Goal: Information Seeking & Learning: Compare options

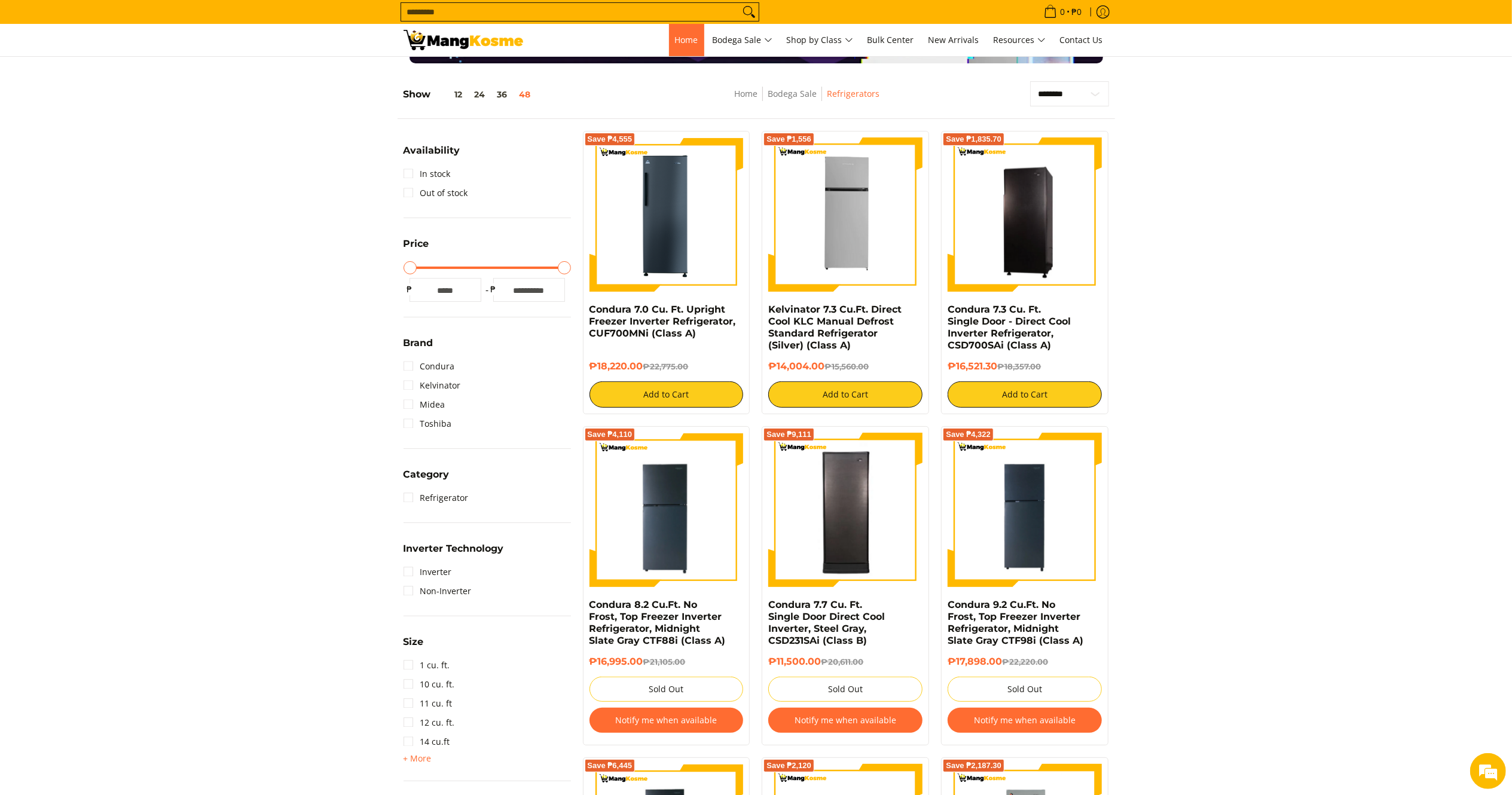
scroll to position [144, 0]
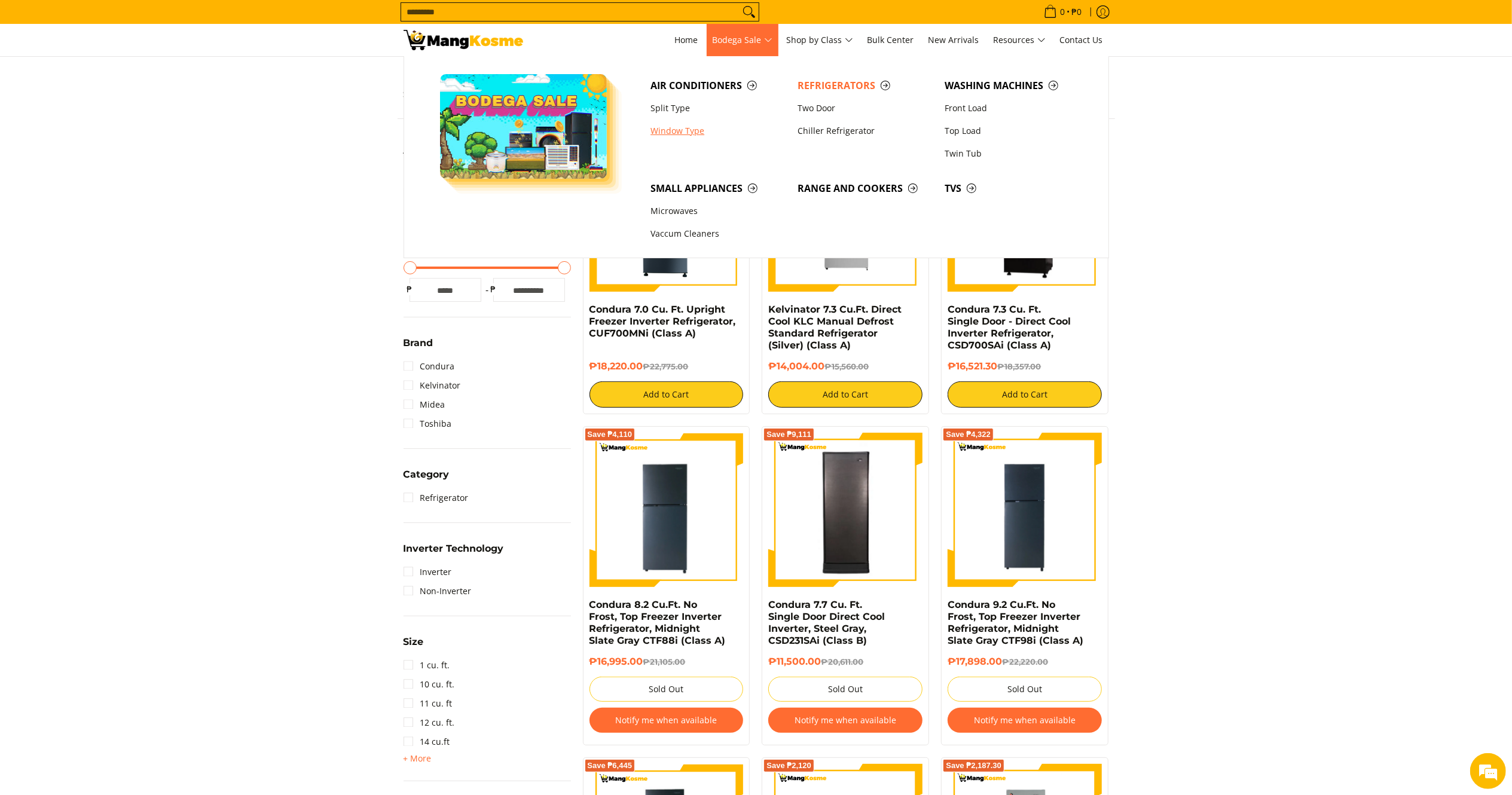
click at [680, 127] on link "Window Type" at bounding box center [717, 131] width 147 height 23
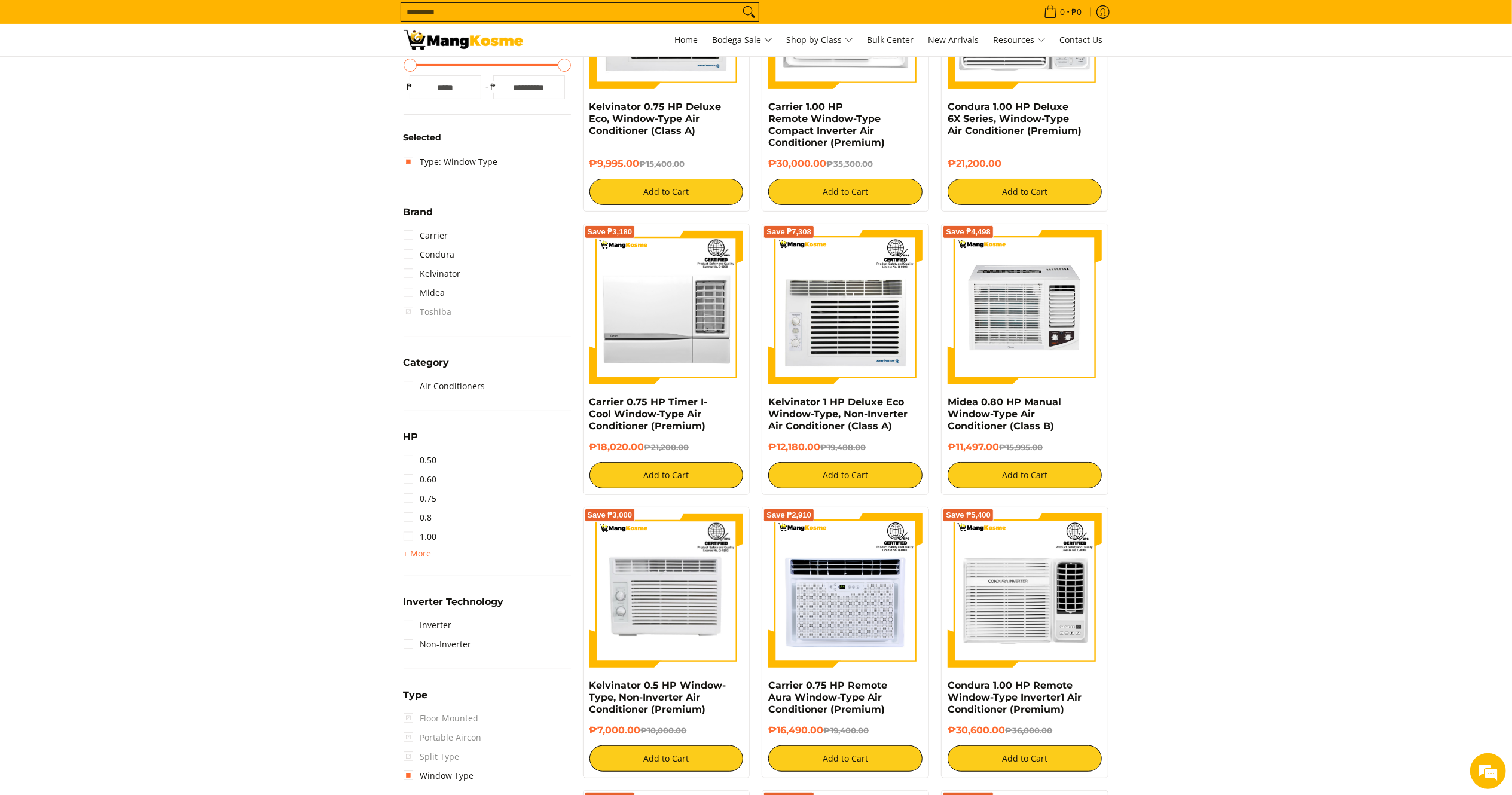
drag, startPoint x: 1529, startPoint y: 124, endPoint x: 1522, endPoint y: 161, distance: 37.7
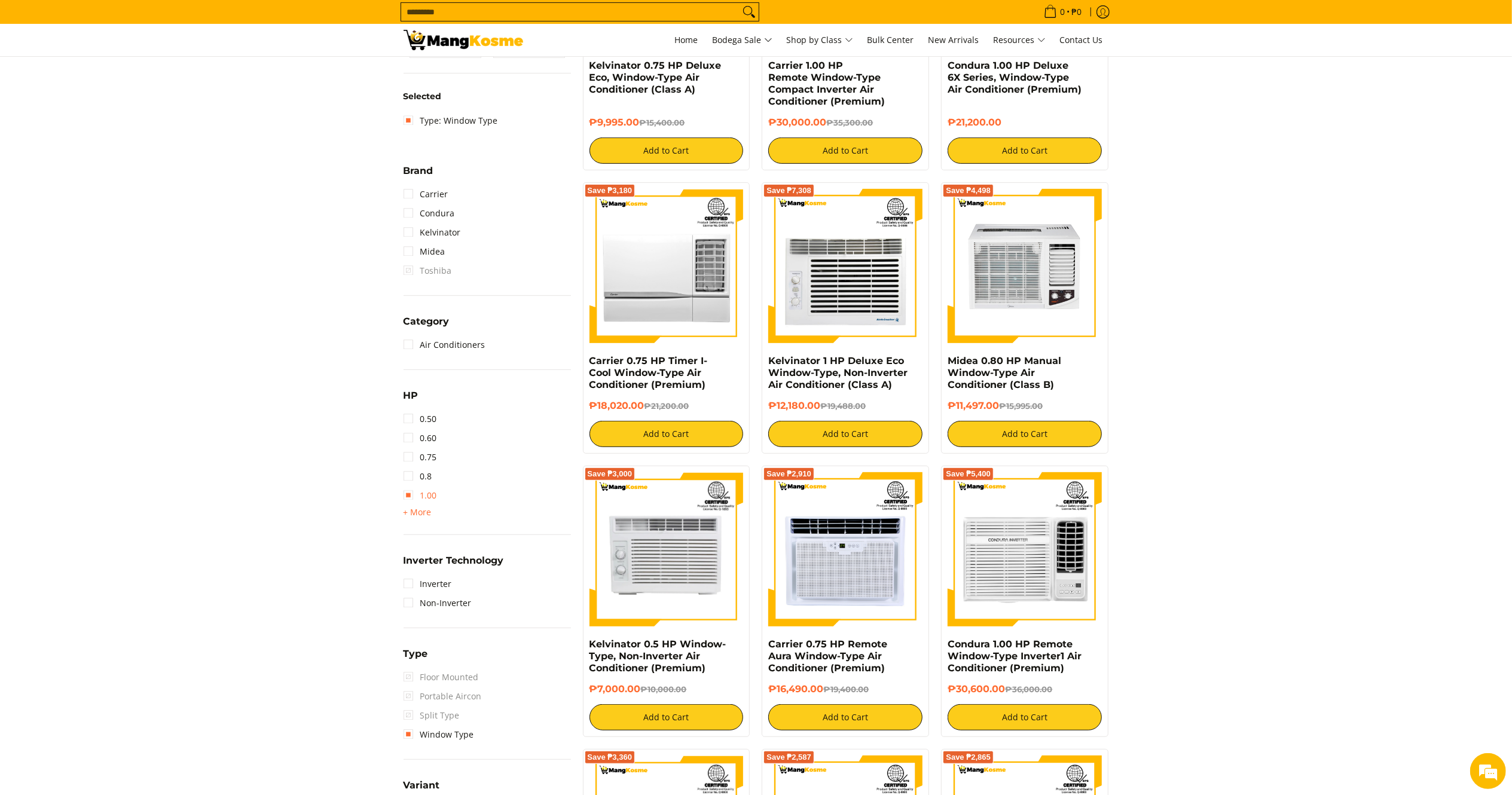
click at [423, 496] on link "1.00" at bounding box center [420, 496] width 34 height 19
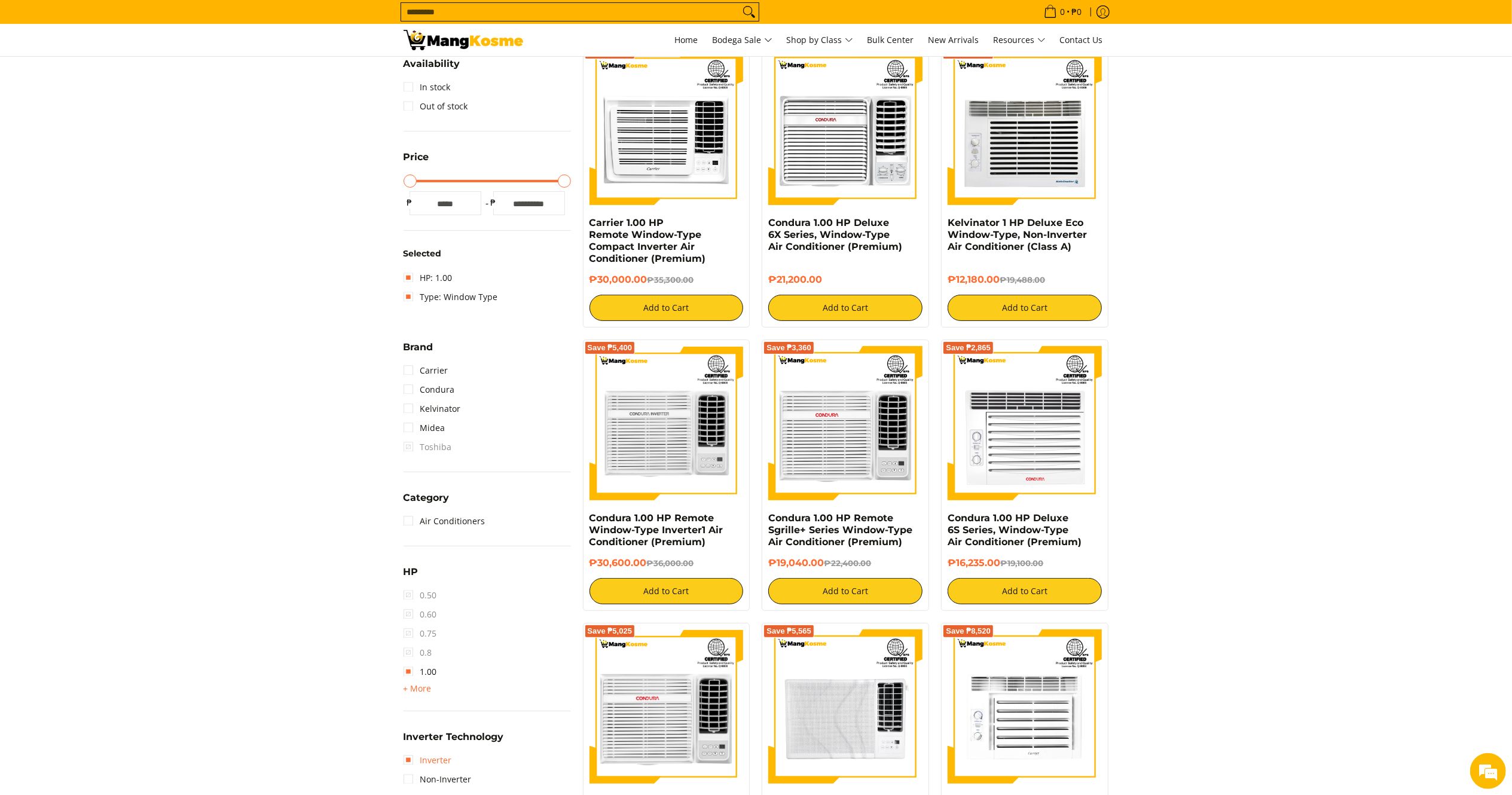
click at [412, 757] on link "Inverter" at bounding box center [428, 761] width 48 height 19
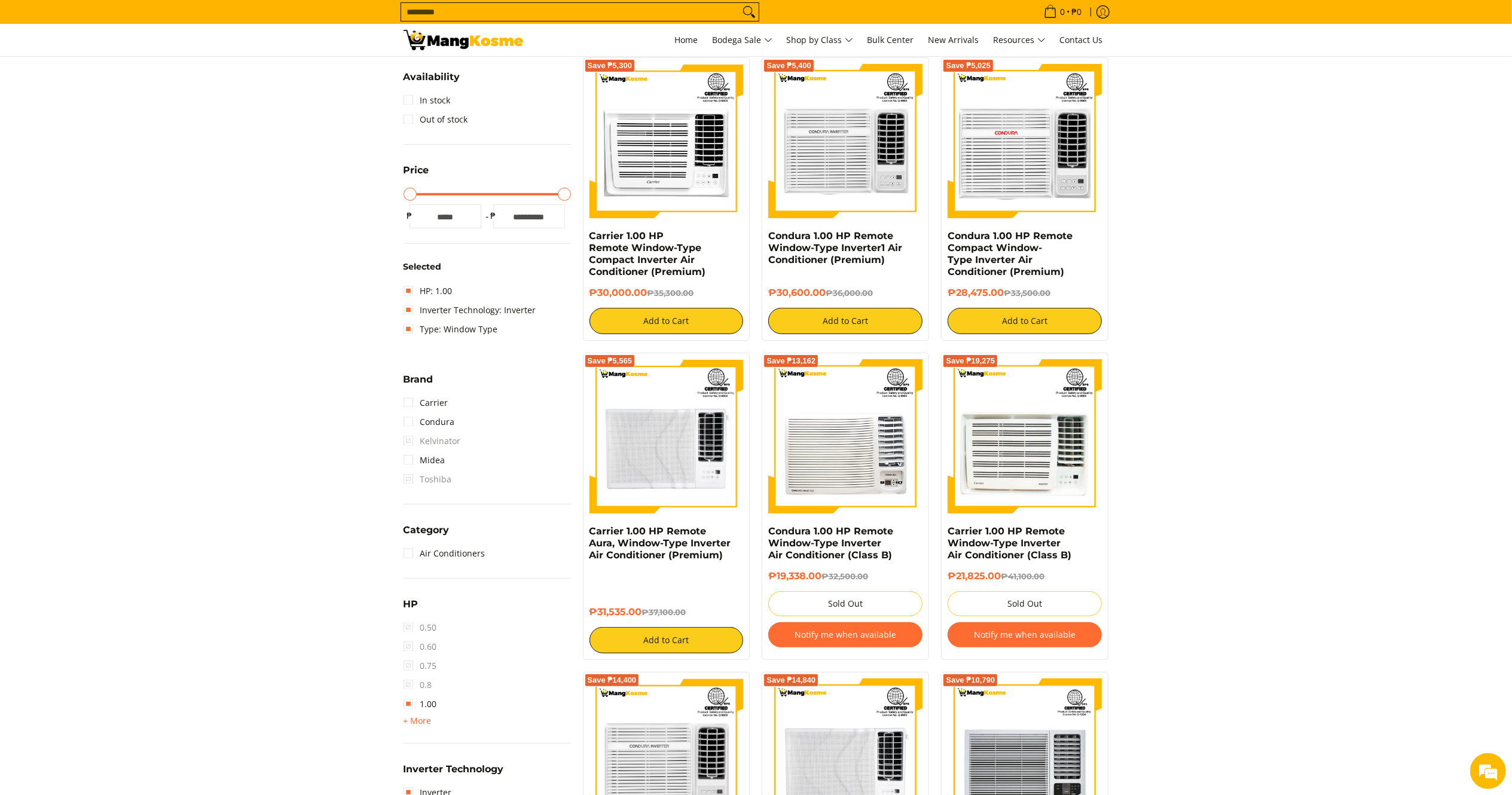
scroll to position [227, 0]
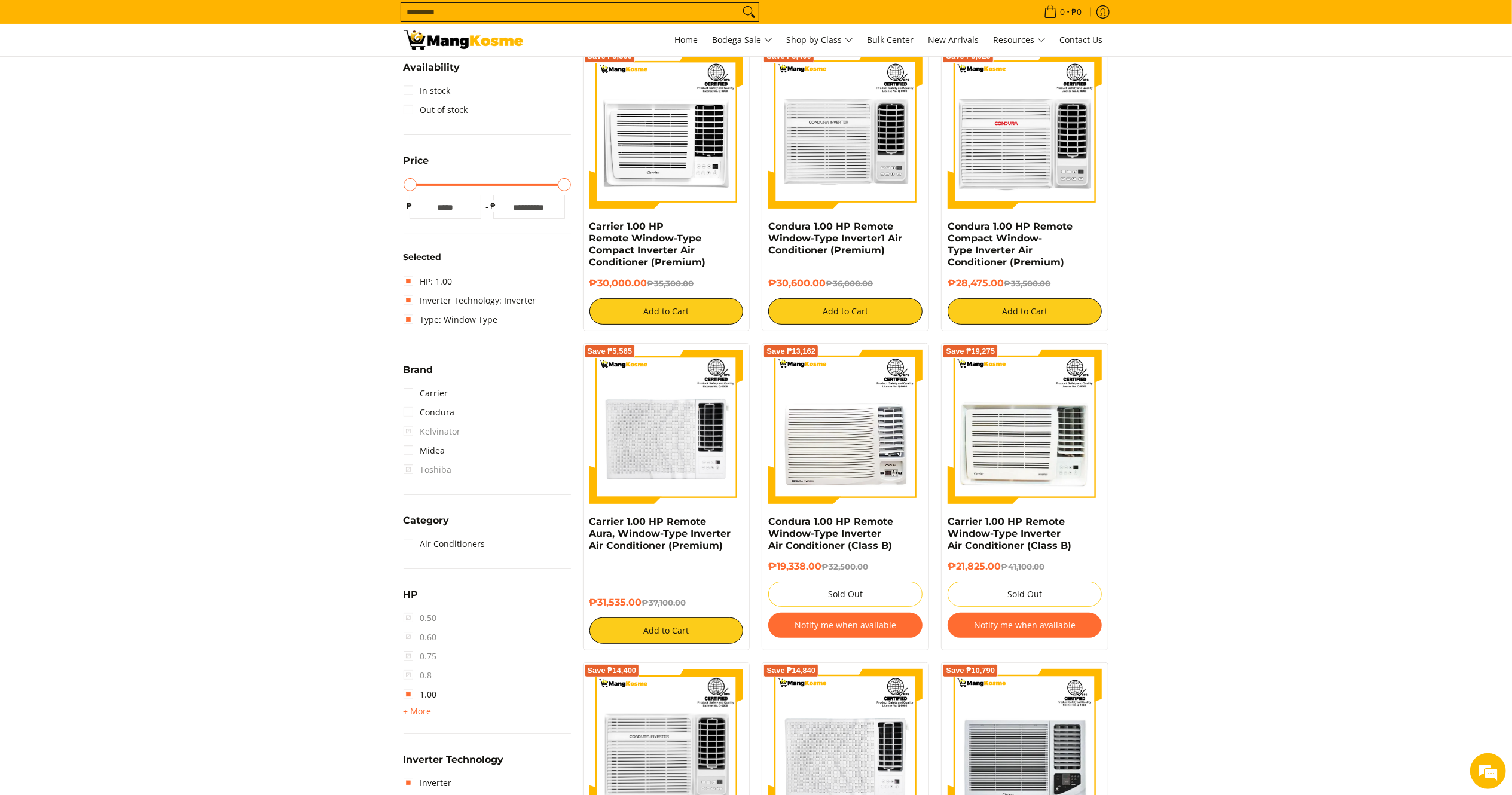
drag, startPoint x: 1007, startPoint y: 287, endPoint x: 940, endPoint y: 230, distance: 88.0
click at [940, 230] on div "Save ₱5,025 Condura 1.00 HP Remote Compact Window-Type Inverter Air Conditioner…" at bounding box center [1023, 189] width 167 height 283
drag, startPoint x: 647, startPoint y: 286, endPoint x: 577, endPoint y: 222, distance: 94.8
click at [577, 222] on div "Save ₱5,300 Carrier 1.00 HP Remote Window-Type Compact Inverter Air Conditioner…" at bounding box center [666, 189] width 180 height 283
copy div "Carrier 1.00 HP Remote Window-Type Compact Inverter Air Conditioner (Premium) ₱…"
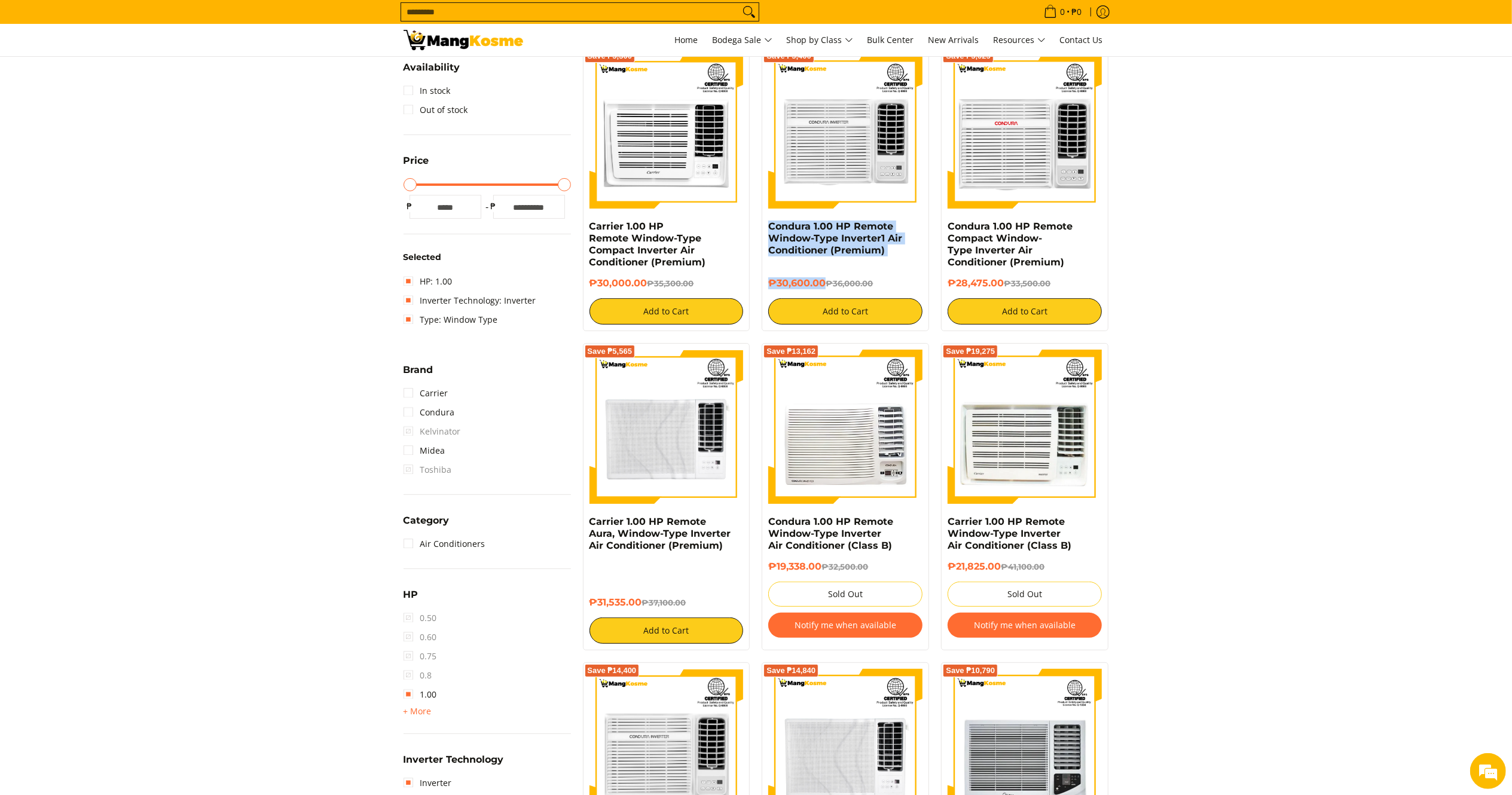
drag, startPoint x: 824, startPoint y: 287, endPoint x: 766, endPoint y: 233, distance: 79.2
click at [766, 233] on div "Save ₱5,400 Condura 1.00 HP Remote Window-Type Inverter1 Air Conditioner (Premi…" at bounding box center [845, 189] width 167 height 283
copy div "Condura 1.00 HP Remote Window-Type Inverter1 Air Conditioner (Premium) ₱30,600.…"
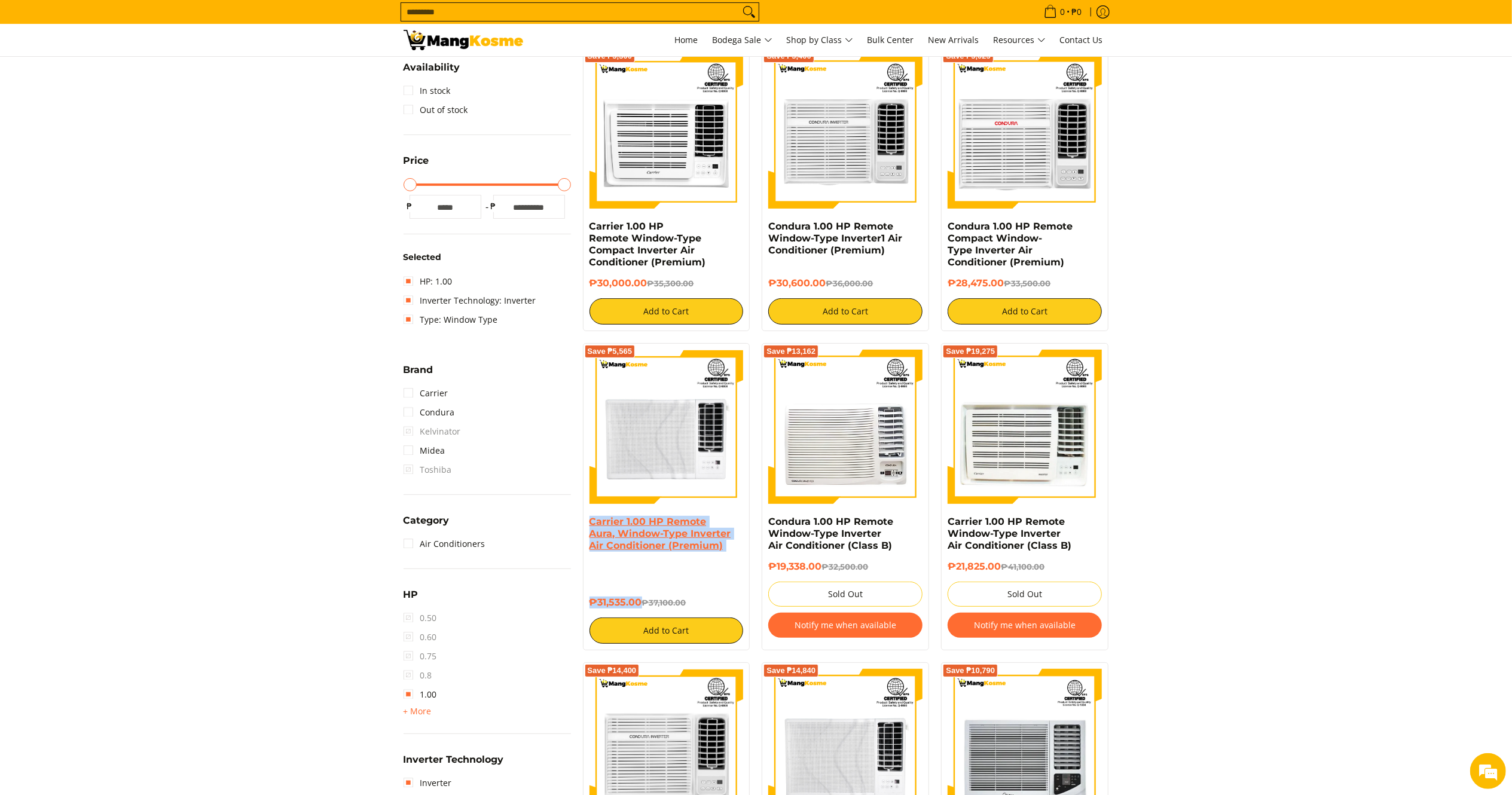
drag, startPoint x: 634, startPoint y: 598, endPoint x: 589, endPoint y: 528, distance: 83.2
click at [589, 528] on div "Carrier 1.00 HP Remote Aura, Window-Type Inverter Air Conditioner (Premium) ₱31…" at bounding box center [666, 580] width 154 height 128
copy div "Carrier 1.00 HP Remote Aura, Window-Type Inverter Air Conditioner (Premium) ₱31…"
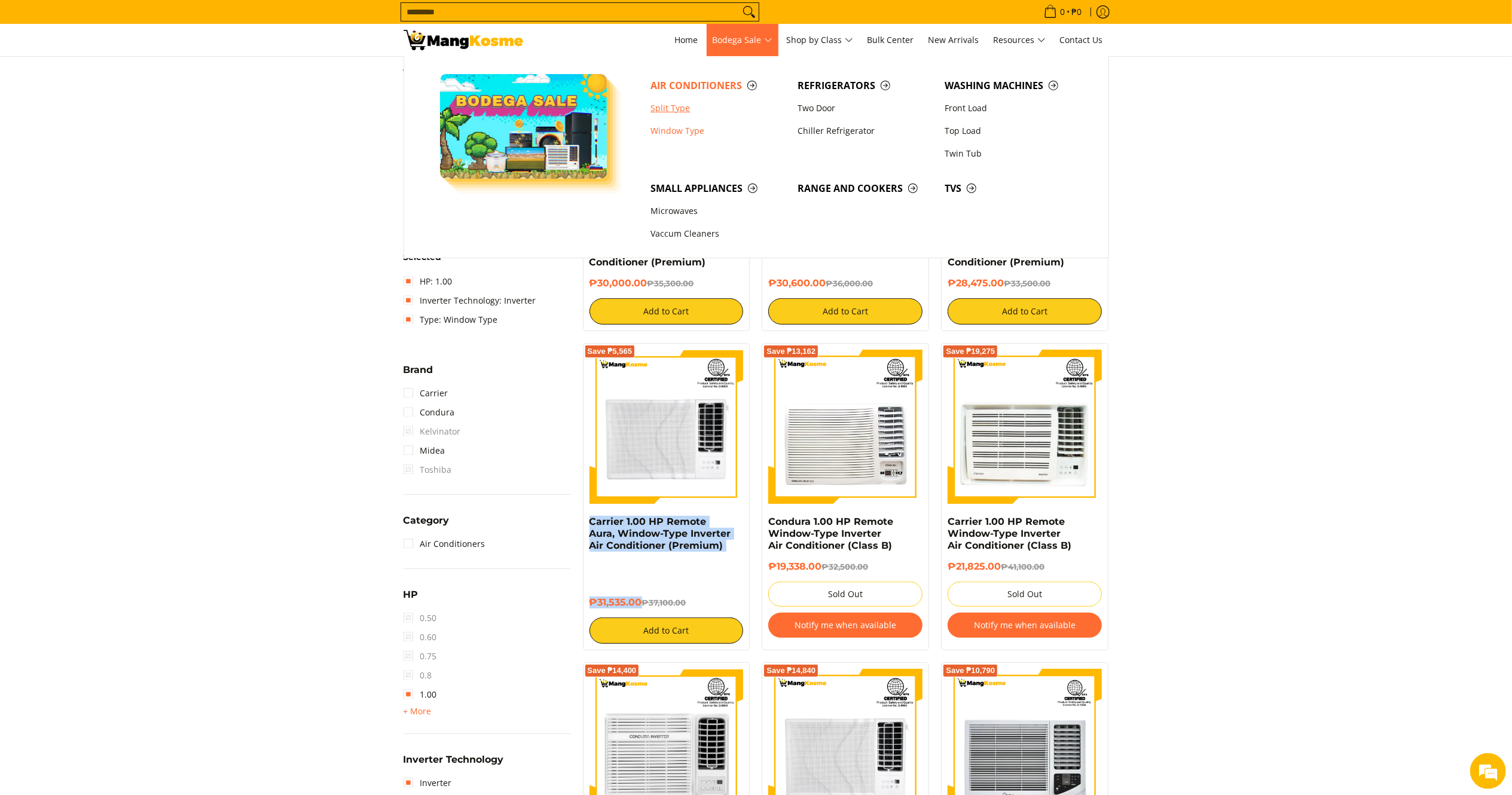
click at [664, 109] on link "Split Type" at bounding box center [717, 108] width 147 height 23
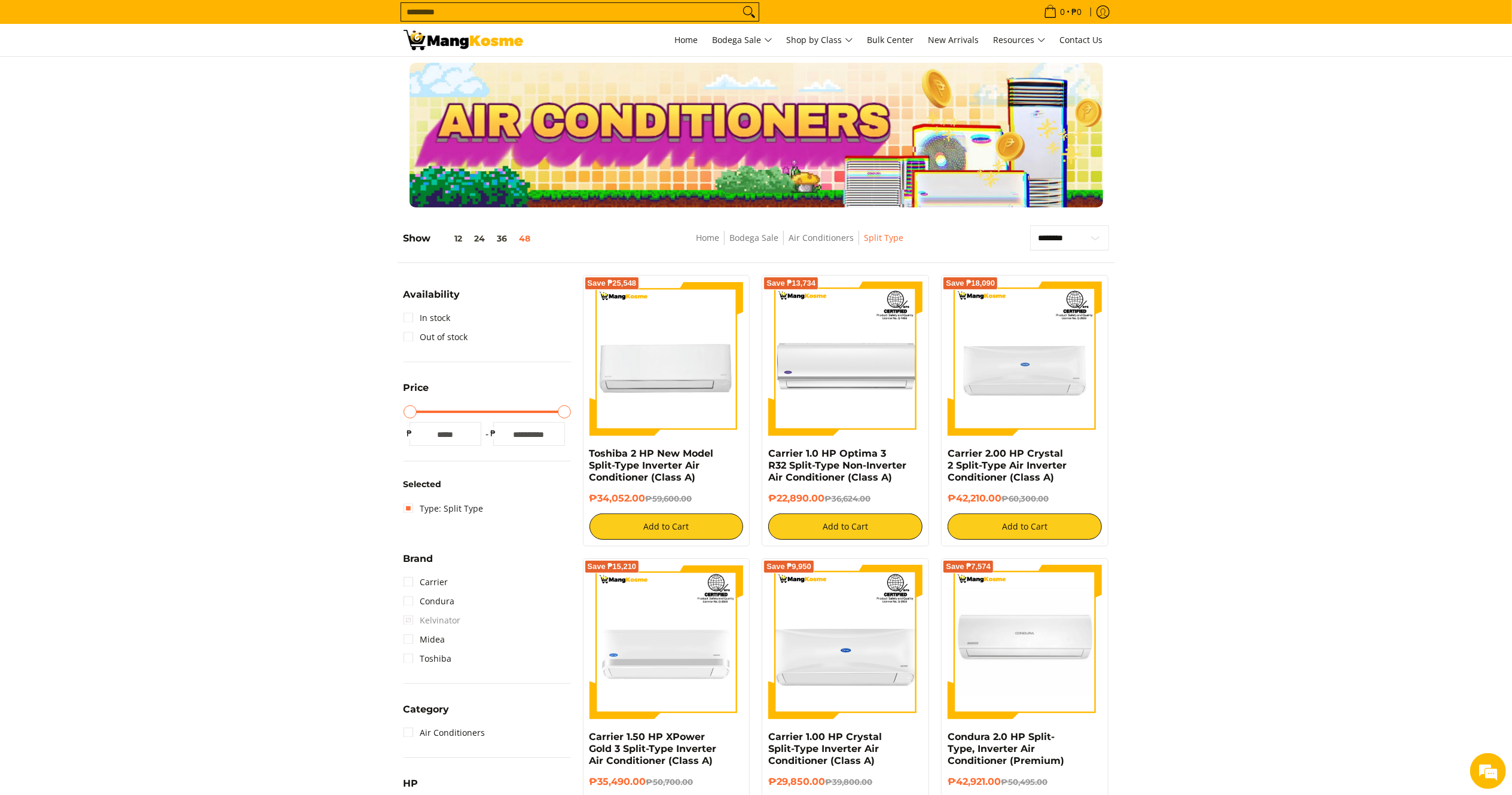
click at [476, 40] on img at bounding box center [463, 40] width 120 height 20
